Goal: Task Accomplishment & Management: Manage account settings

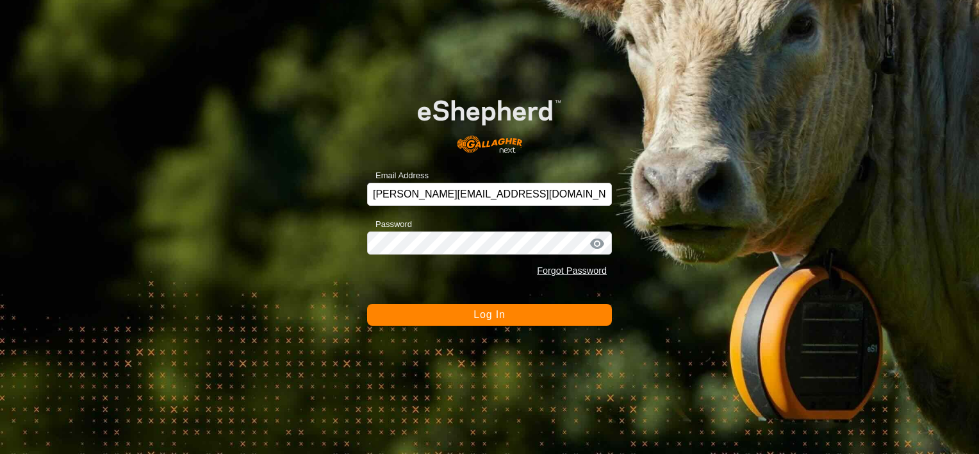
click at [505, 313] on button "Log In" at bounding box center [489, 315] width 245 height 22
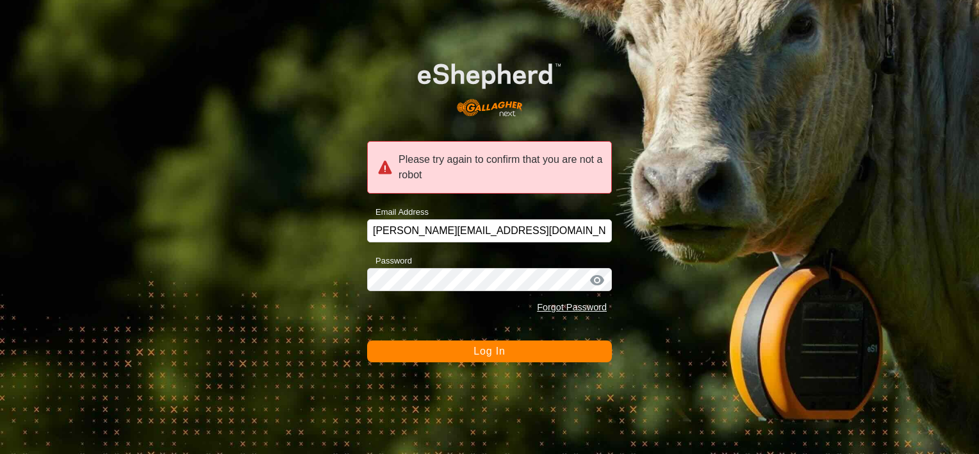
click at [502, 349] on span "Log In" at bounding box center [488, 350] width 31 height 11
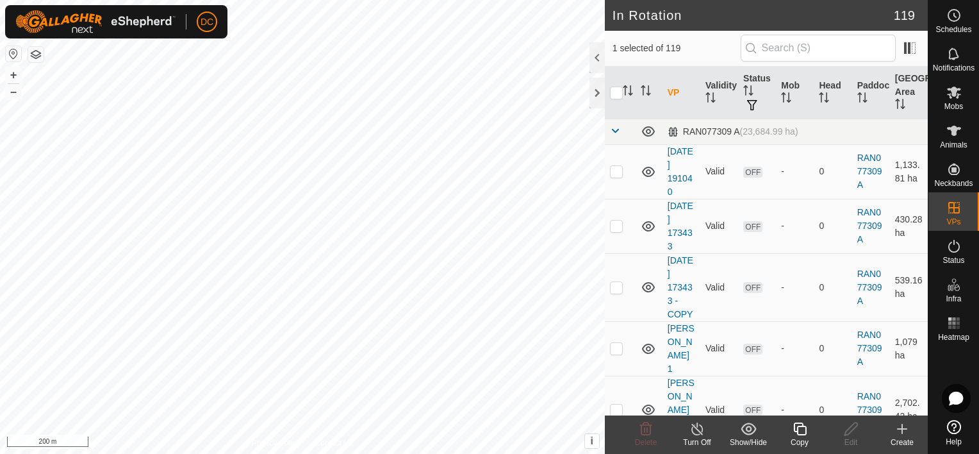
click at [796, 427] on icon at bounding box center [800, 428] width 16 height 15
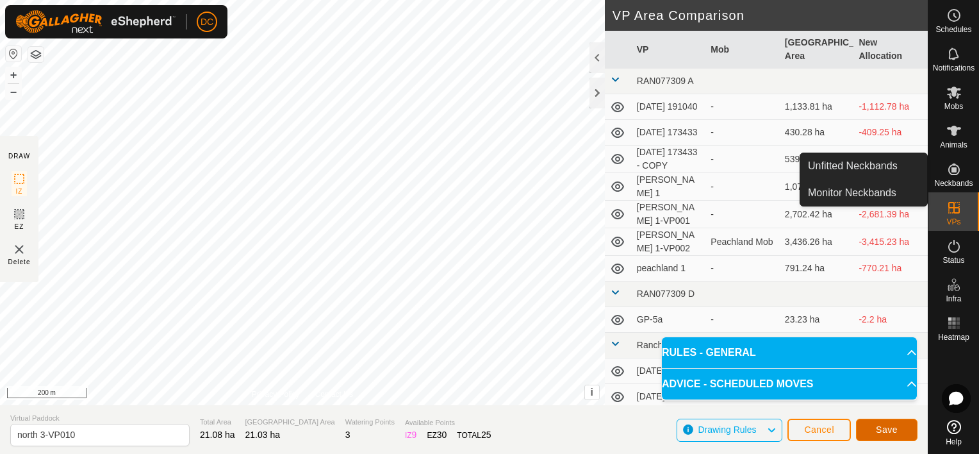
click at [888, 427] on span "Save" at bounding box center [887, 429] width 22 height 10
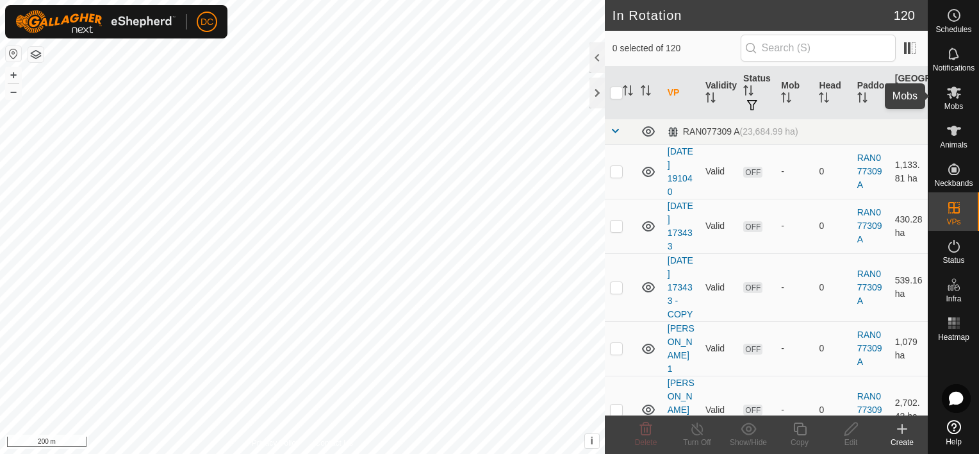
click at [953, 95] on icon at bounding box center [954, 92] width 14 height 12
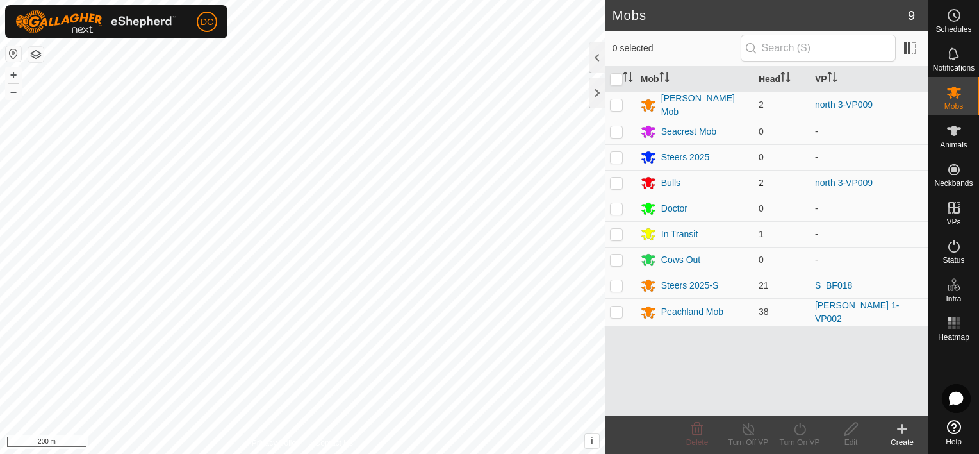
click at [618, 181] on p-checkbox at bounding box center [616, 182] width 13 height 10
checkbox input "true"
click at [620, 101] on p-checkbox at bounding box center [616, 104] width 13 height 10
checkbox input "true"
click at [802, 431] on icon at bounding box center [800, 428] width 16 height 15
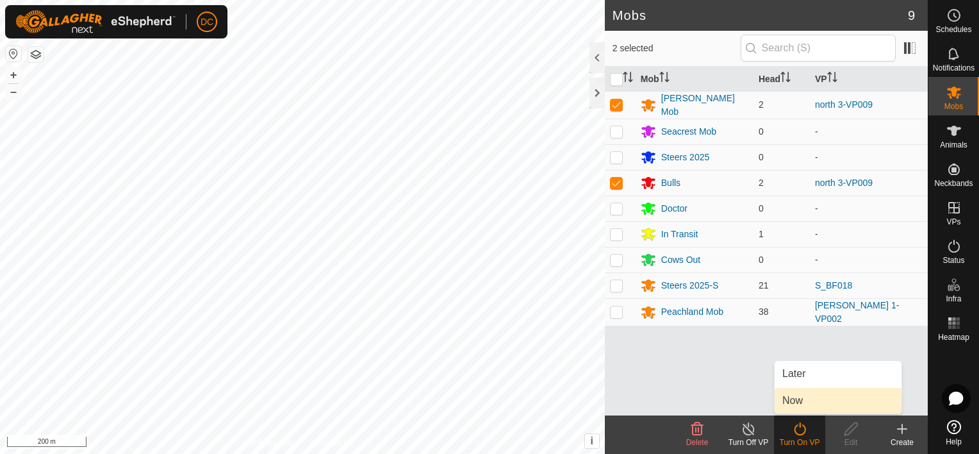
click at [814, 400] on link "Now" at bounding box center [838, 401] width 127 height 26
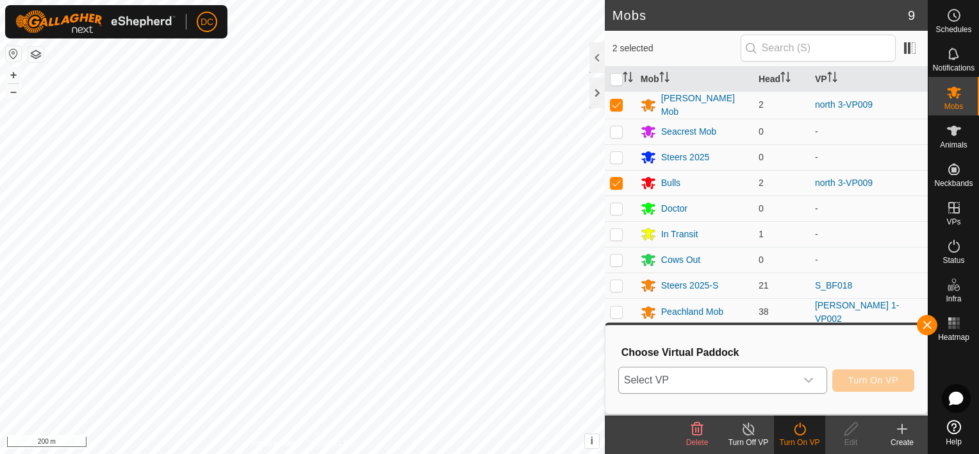
click at [810, 375] on icon "dropdown trigger" at bounding box center [808, 380] width 10 height 10
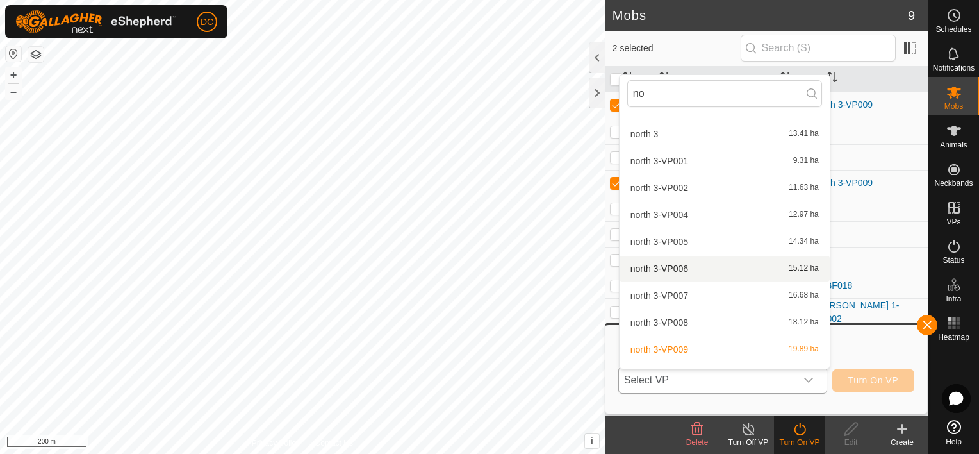
scroll to position [122, 0]
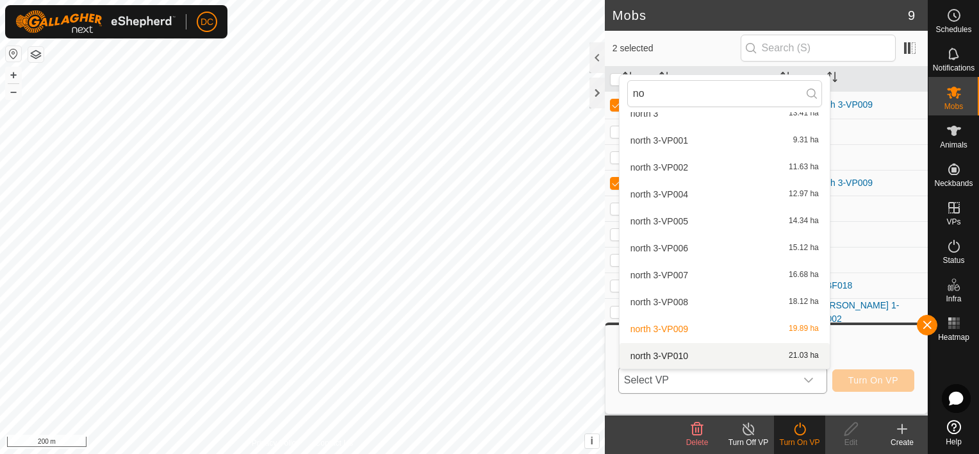
type input "no"
click at [666, 356] on li "north 3-VP010 21.03 ha" at bounding box center [724, 356] width 210 height 26
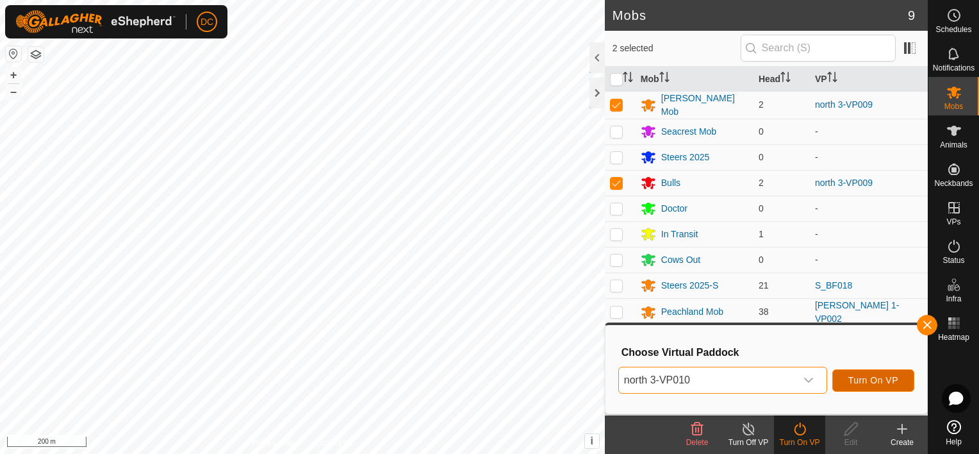
click at [882, 380] on span "Turn On VP" at bounding box center [873, 380] width 50 height 10
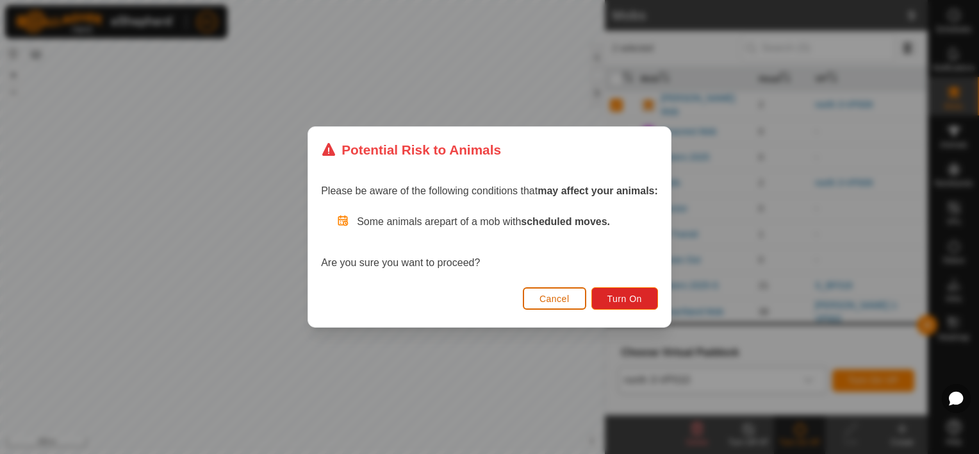
click at [551, 300] on span "Cancel" at bounding box center [554, 298] width 30 height 10
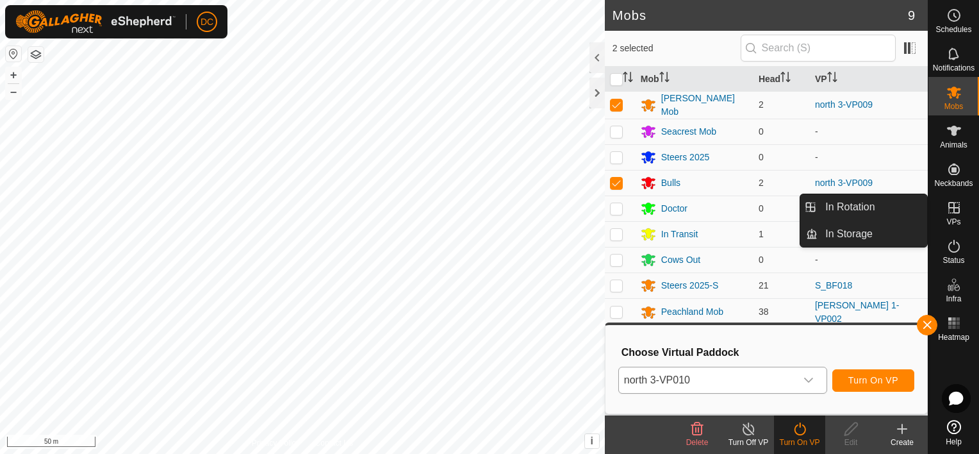
click at [956, 210] on icon at bounding box center [953, 207] width 15 height 15
click at [864, 204] on link "In Rotation" at bounding box center [872, 207] width 110 height 26
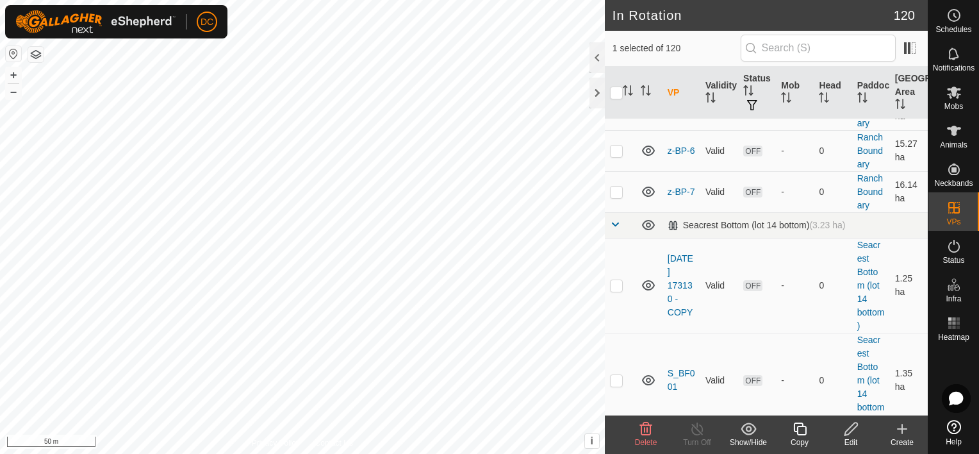
scroll to position [4613, 0]
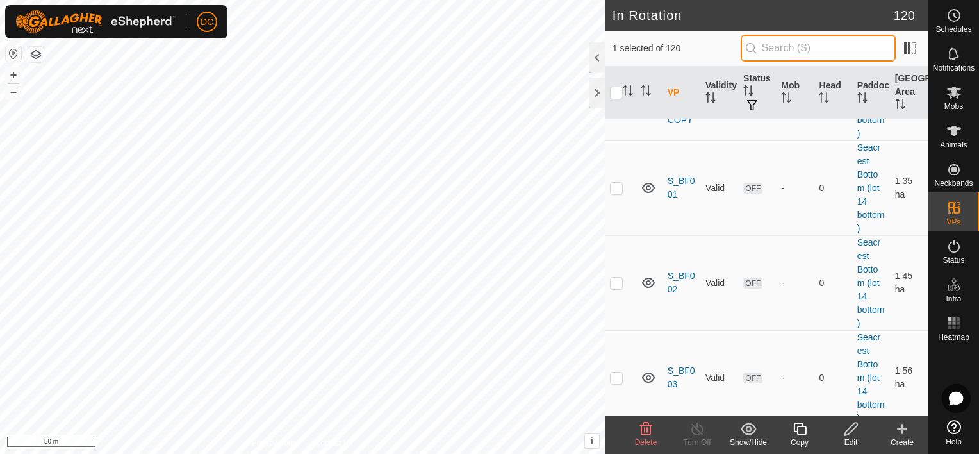
click at [774, 44] on input "text" at bounding box center [818, 48] width 155 height 27
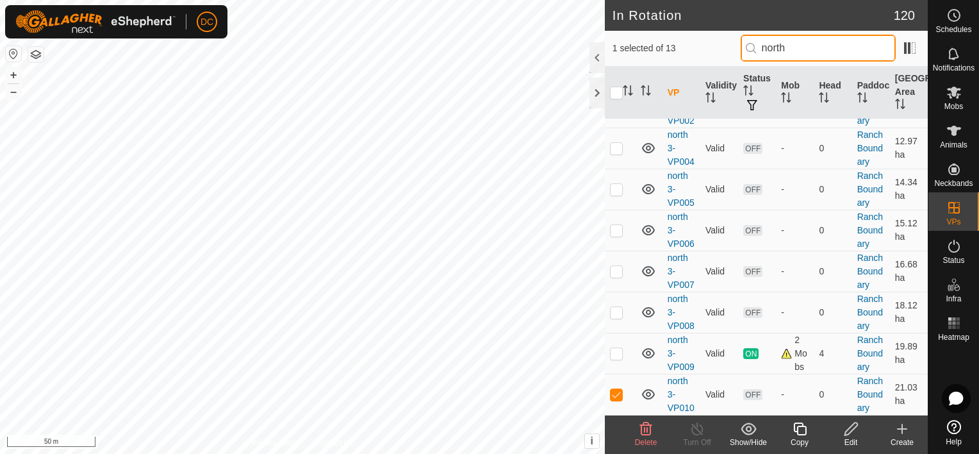
scroll to position [381, 0]
type input "north"
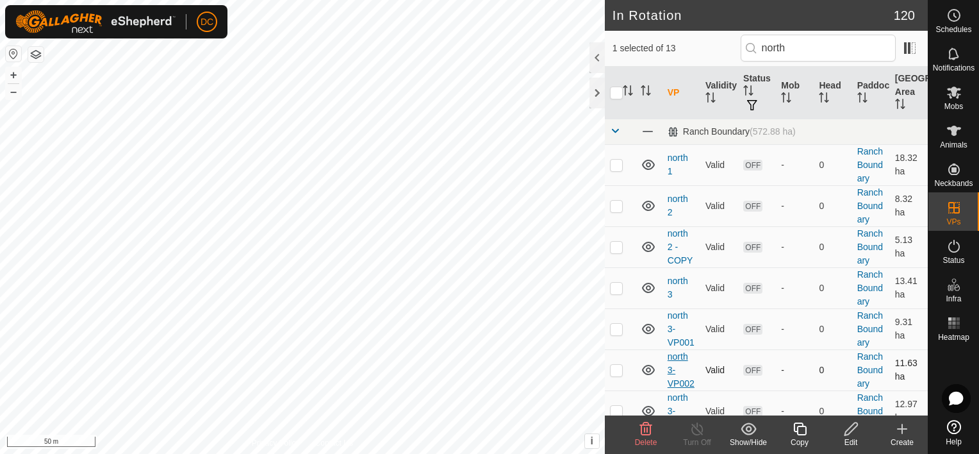
click at [677, 398] on tbody "Ranch Boundary (572.88 ha) north 1 Valid OFF - 0 Ranch Boundary 18.32 ha north …" at bounding box center [766, 398] width 323 height 559
click at [855, 431] on icon at bounding box center [851, 428] width 16 height 15
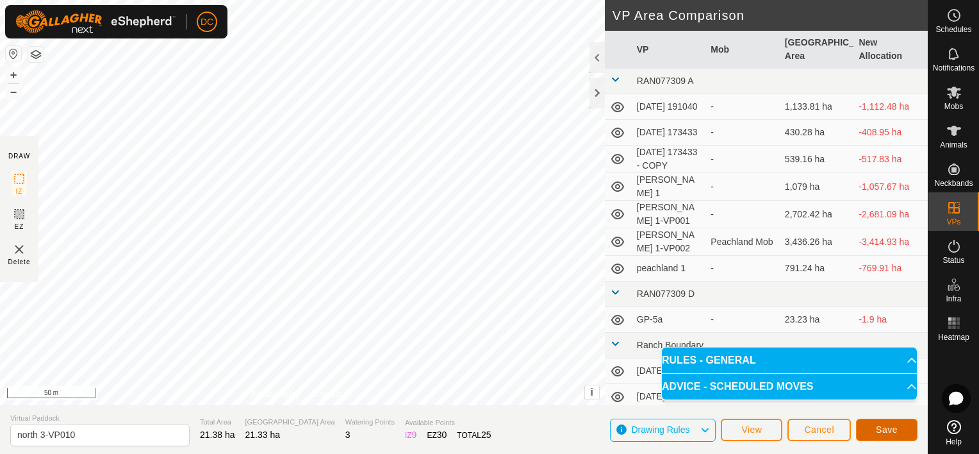
click at [885, 429] on span "Save" at bounding box center [887, 429] width 22 height 10
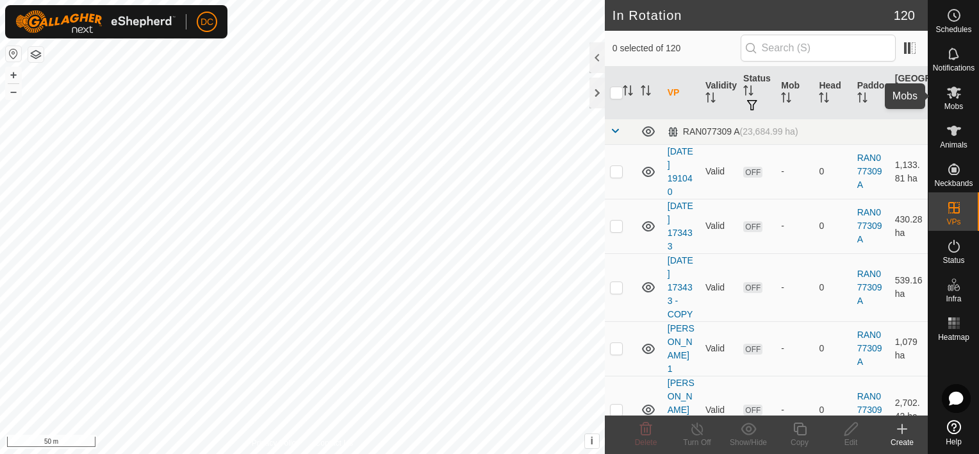
click at [956, 94] on icon at bounding box center [954, 92] width 14 height 12
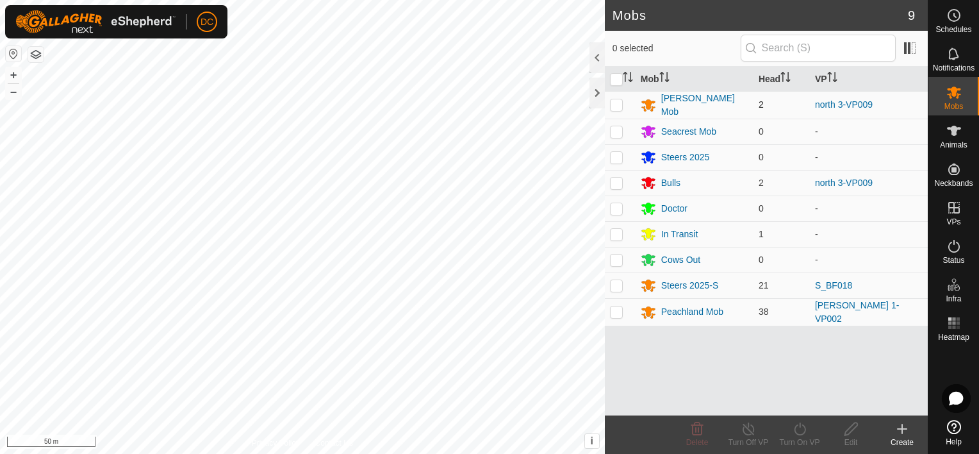
click at [619, 101] on p-checkbox at bounding box center [616, 104] width 13 height 10
checkbox input "true"
click at [618, 179] on p-checkbox at bounding box center [616, 182] width 13 height 10
checkbox input "true"
click at [798, 432] on icon at bounding box center [800, 428] width 16 height 15
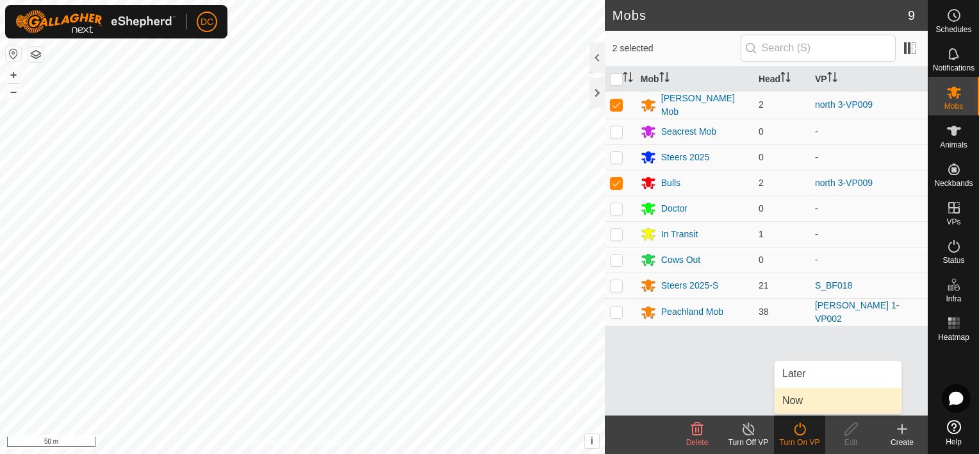
click at [800, 398] on link "Now" at bounding box center [838, 401] width 127 height 26
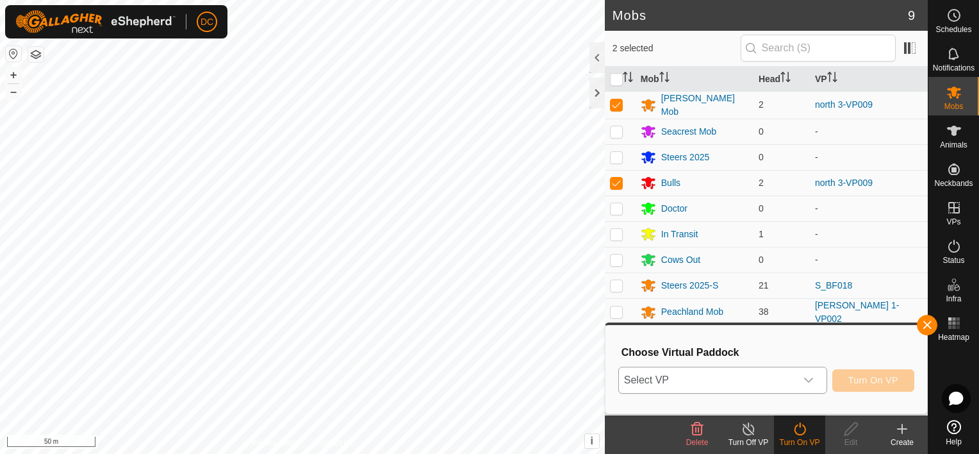
click at [813, 379] on icon "dropdown trigger" at bounding box center [808, 379] width 9 height 5
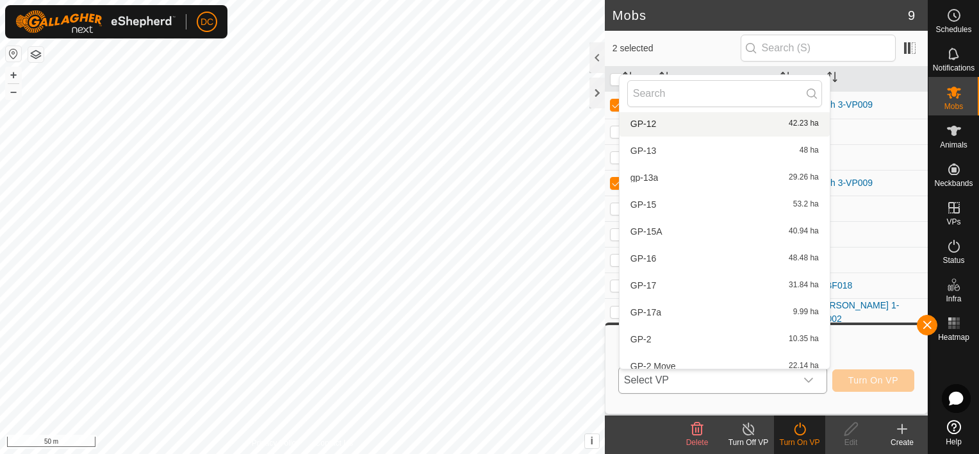
scroll to position [976, 0]
click at [699, 92] on input "text" at bounding box center [724, 93] width 195 height 27
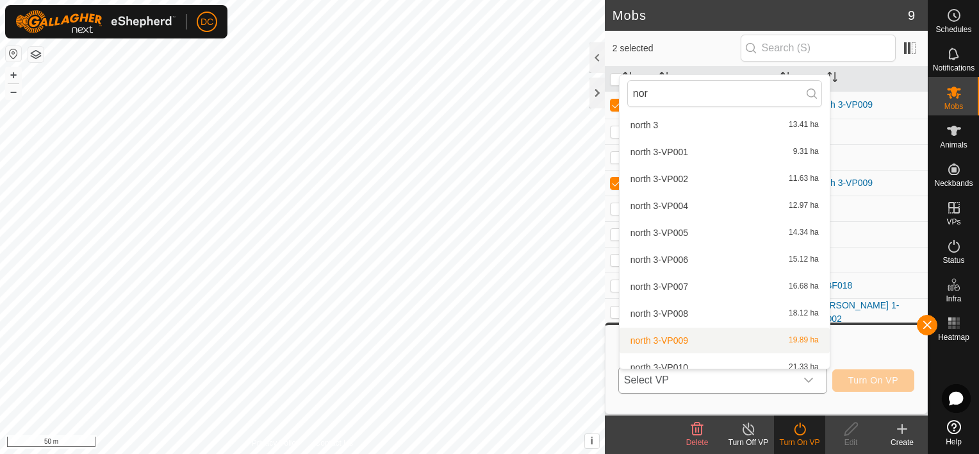
scroll to position [122, 0]
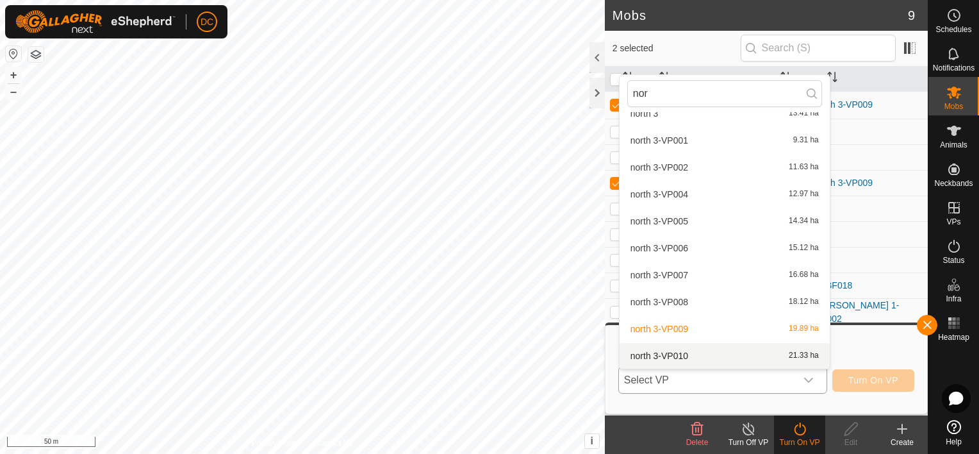
type input "nor"
click at [678, 351] on li "north 3-VP010 21.33 ha" at bounding box center [724, 356] width 210 height 26
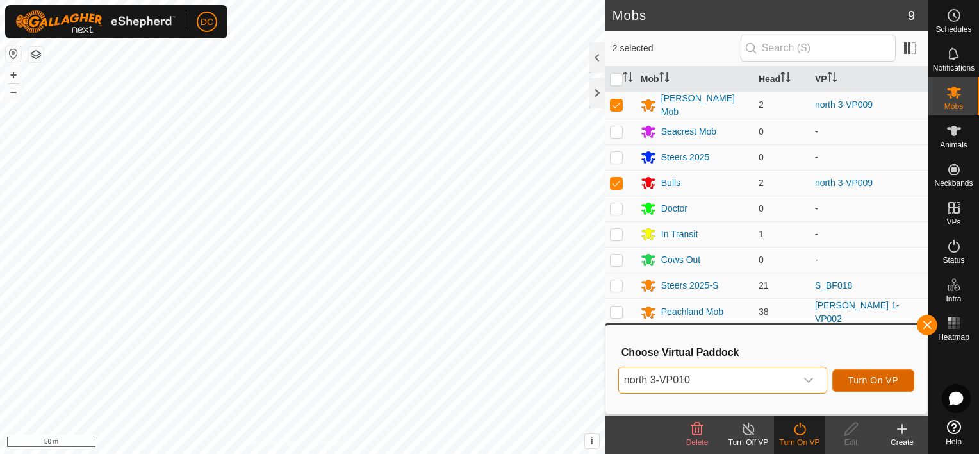
click at [865, 379] on span "Turn On VP" at bounding box center [873, 380] width 50 height 10
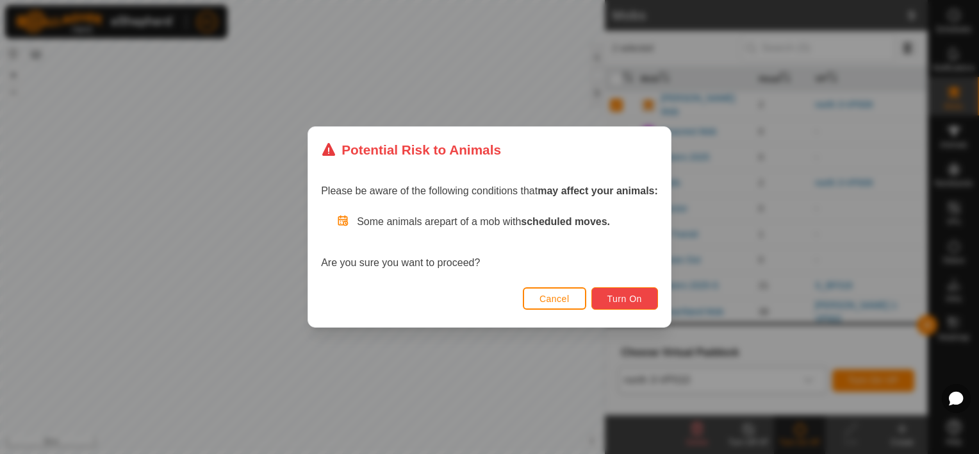
click at [628, 300] on span "Turn On" at bounding box center [624, 298] width 35 height 10
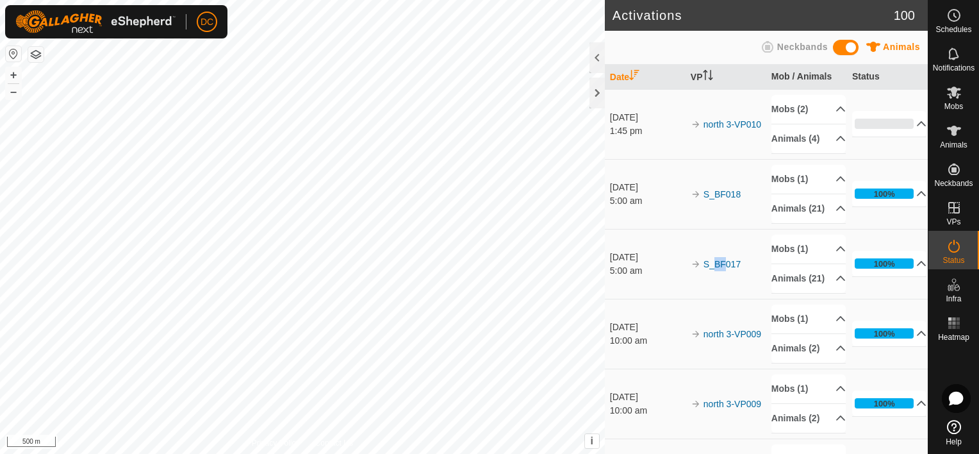
drag, startPoint x: 712, startPoint y: 242, endPoint x: 722, endPoint y: 241, distance: 10.3
click at [722, 241] on td "S_BF017" at bounding box center [725, 264] width 81 height 70
drag, startPoint x: 722, startPoint y: 241, endPoint x: 706, endPoint y: 233, distance: 17.8
click at [706, 229] on td "S_BF018" at bounding box center [725, 194] width 81 height 70
click at [959, 131] on icon at bounding box center [953, 130] width 15 height 15
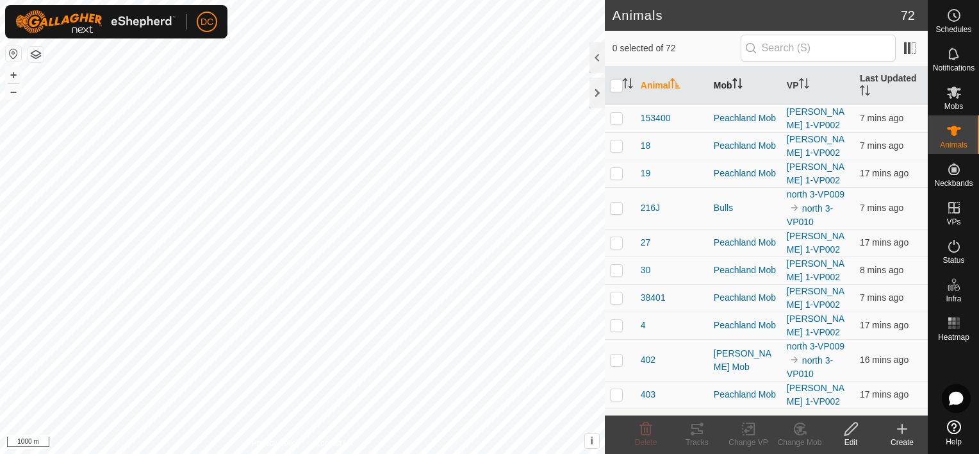
click at [738, 79] on icon "Activate to sort" at bounding box center [737, 83] width 10 height 10
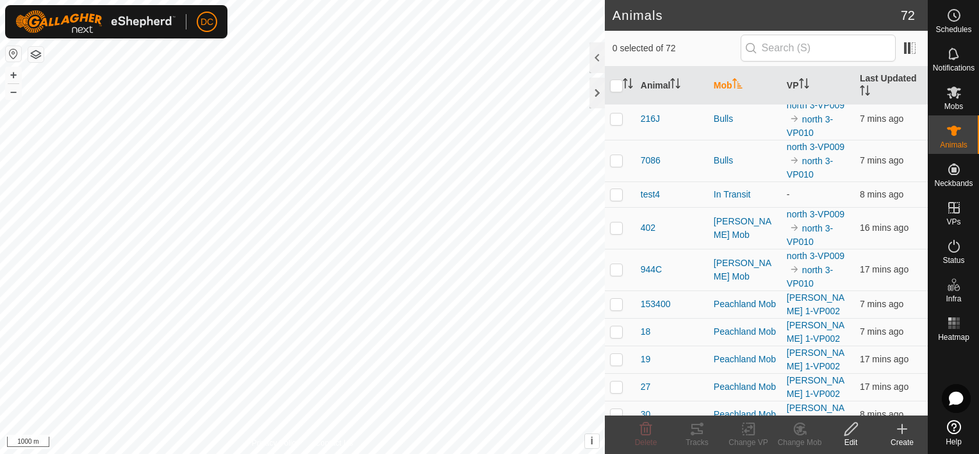
scroll to position [256, 0]
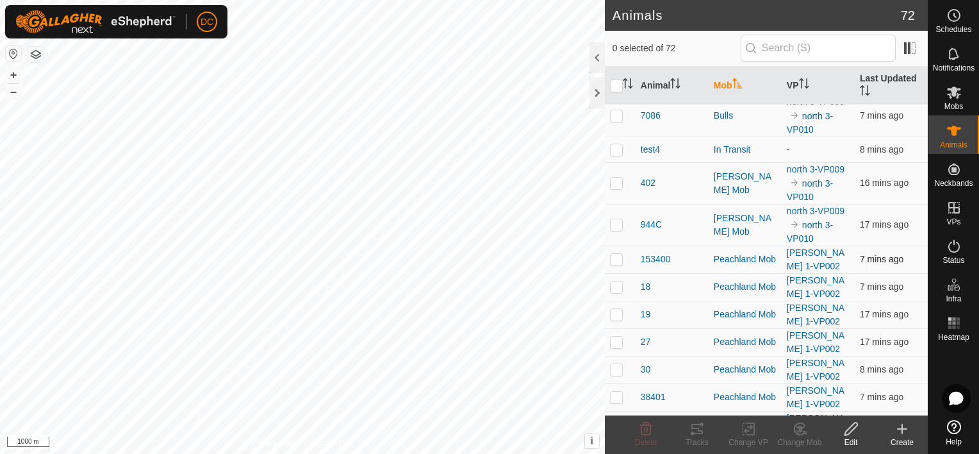
click at [618, 256] on p-checkbox at bounding box center [616, 259] width 13 height 10
checkbox input "true"
click at [615, 281] on p-checkbox at bounding box center [616, 286] width 13 height 10
checkbox input "true"
click at [616, 309] on p-checkbox at bounding box center [616, 314] width 13 height 10
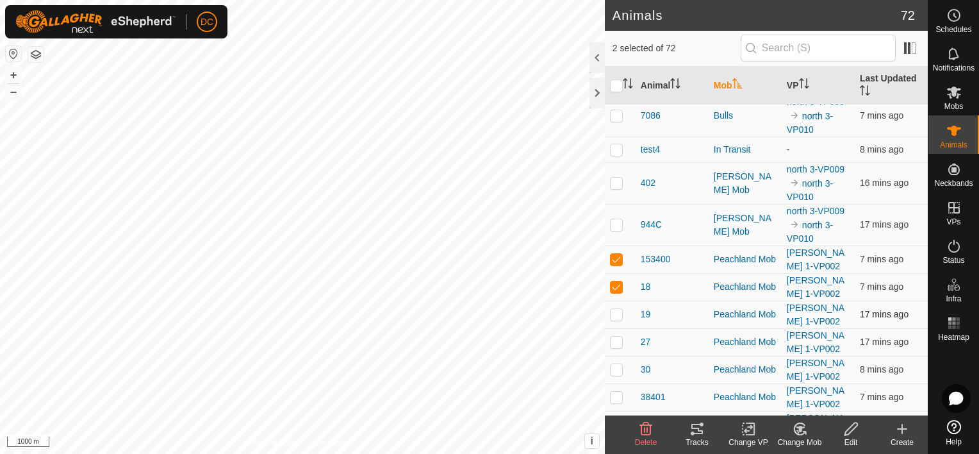
checkbox input "true"
click at [615, 338] on p-checkbox at bounding box center [616, 341] width 13 height 10
checkbox input "true"
click at [620, 366] on p-checkbox at bounding box center [616, 369] width 13 height 10
checkbox input "true"
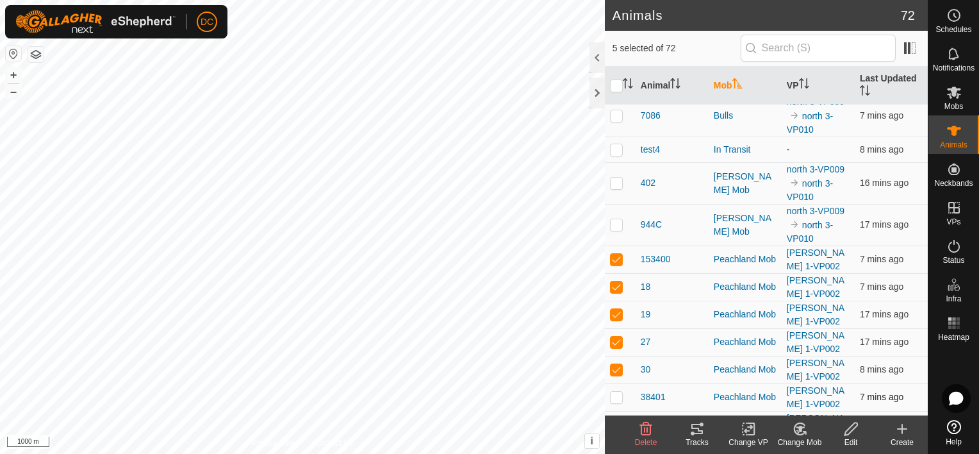
click at [614, 397] on p-checkbox at bounding box center [616, 396] width 13 height 10
checkbox input "true"
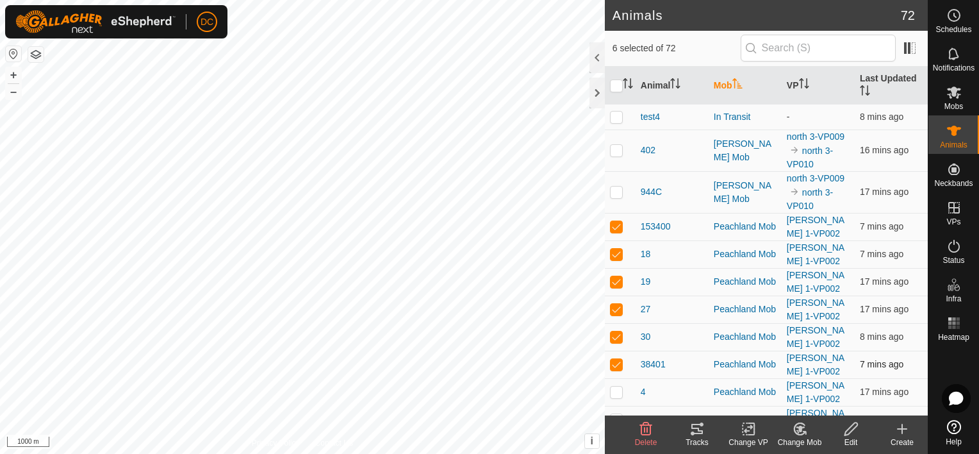
scroll to position [320, 0]
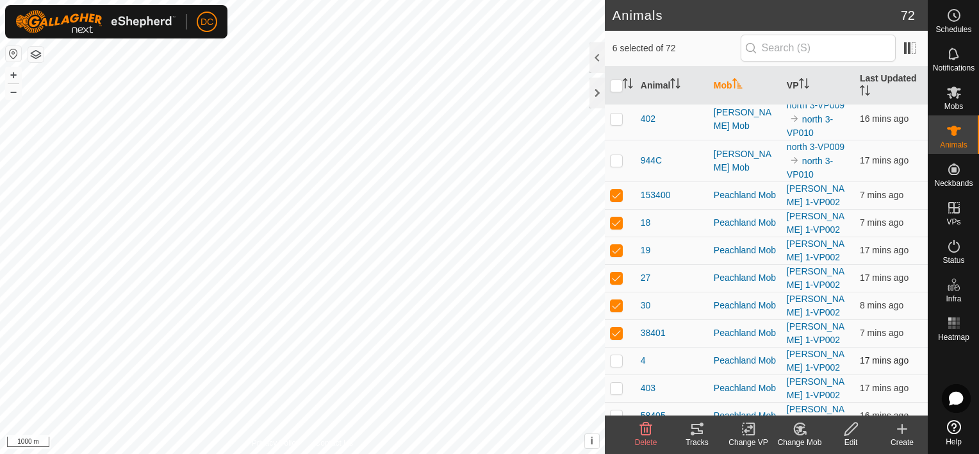
click at [621, 370] on td at bounding box center [620, 361] width 31 height 28
checkbox input "true"
click at [614, 385] on p-checkbox at bounding box center [616, 387] width 13 height 10
checkbox input "true"
click at [615, 404] on td at bounding box center [620, 416] width 31 height 28
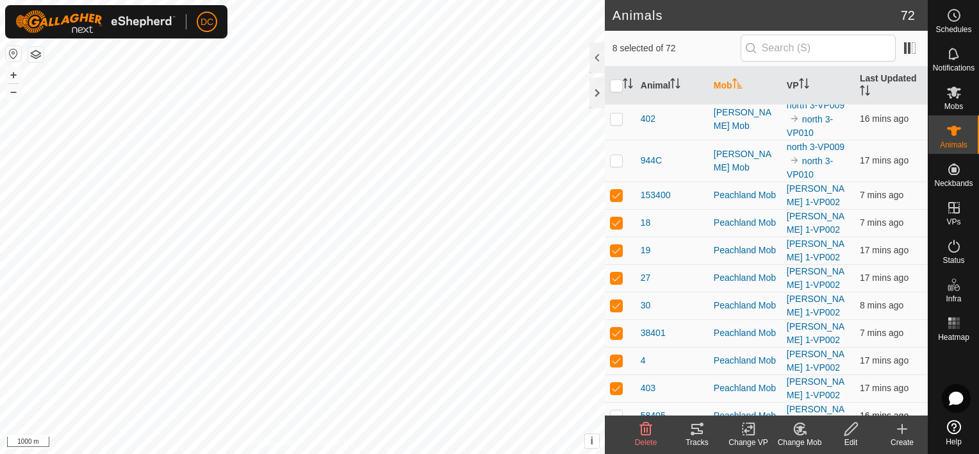
checkbox input "true"
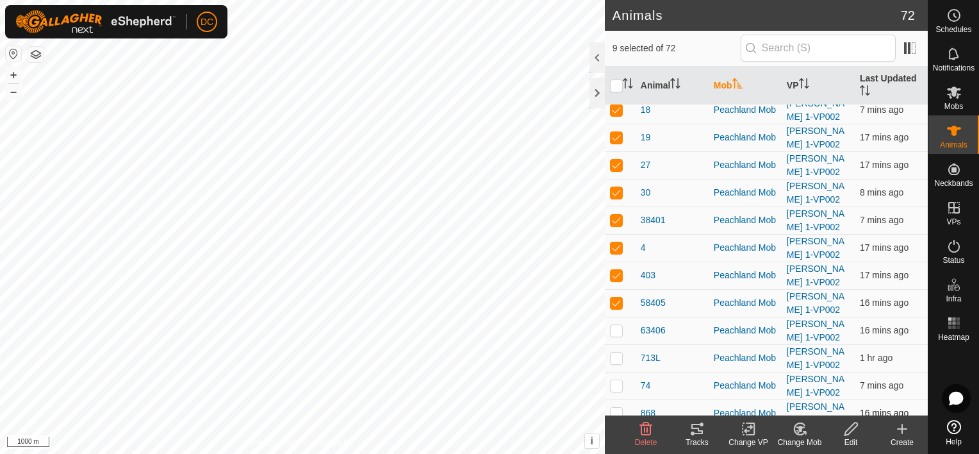
scroll to position [448, 0]
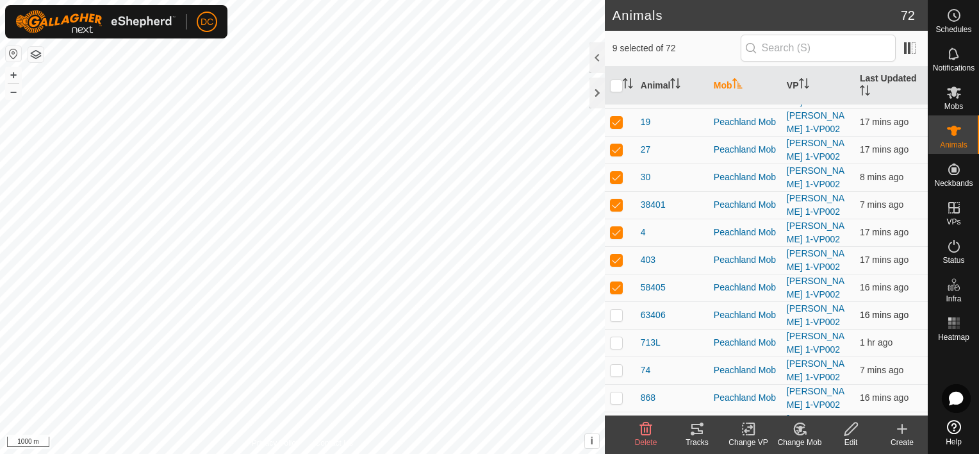
click at [618, 309] on p-checkbox at bounding box center [616, 314] width 13 height 10
checkbox input "true"
click at [698, 431] on icon at bounding box center [696, 428] width 15 height 15
